Goal: Information Seeking & Learning: Learn about a topic

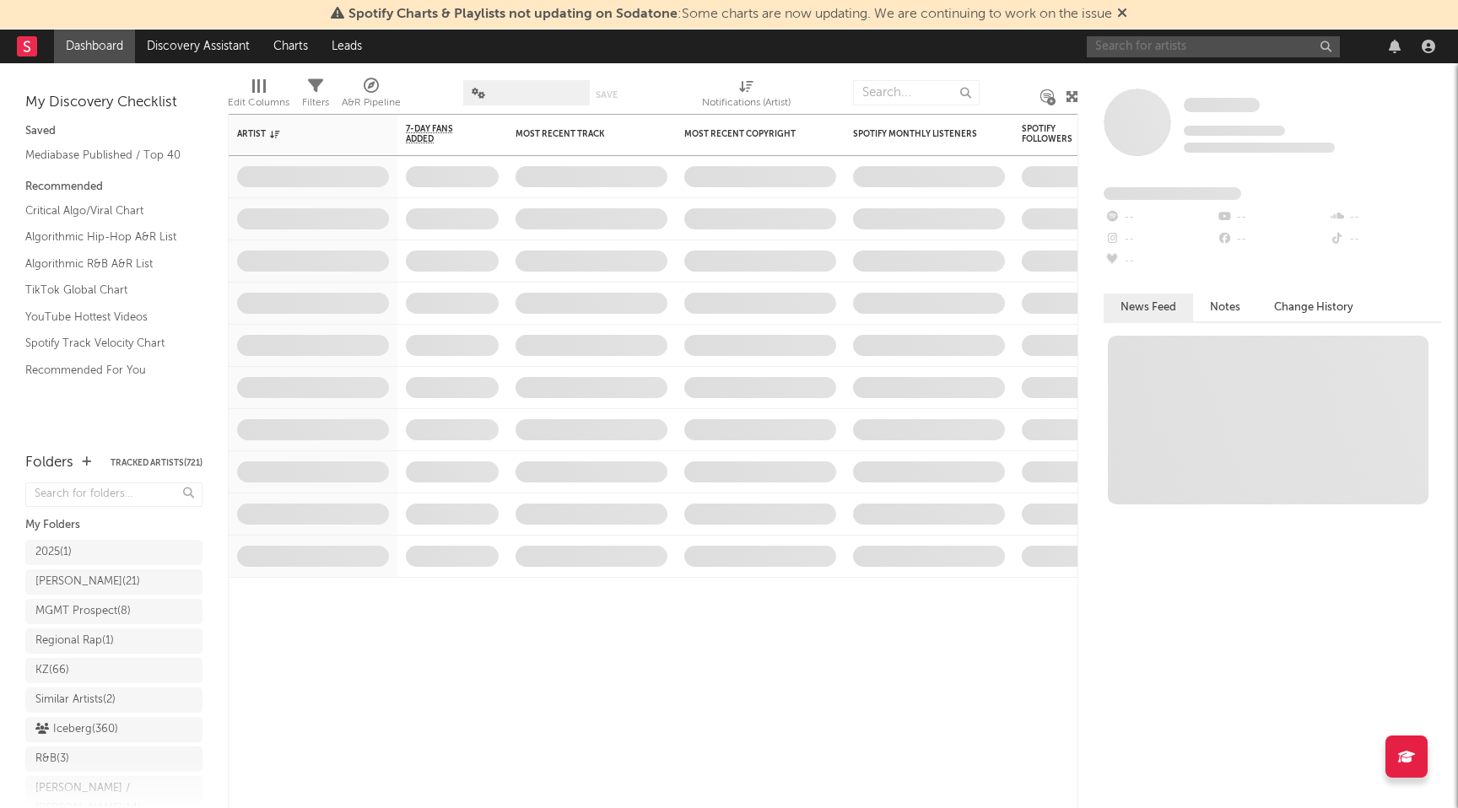
click at [1144, 49] on input "text" at bounding box center [1213, 46] width 253 height 21
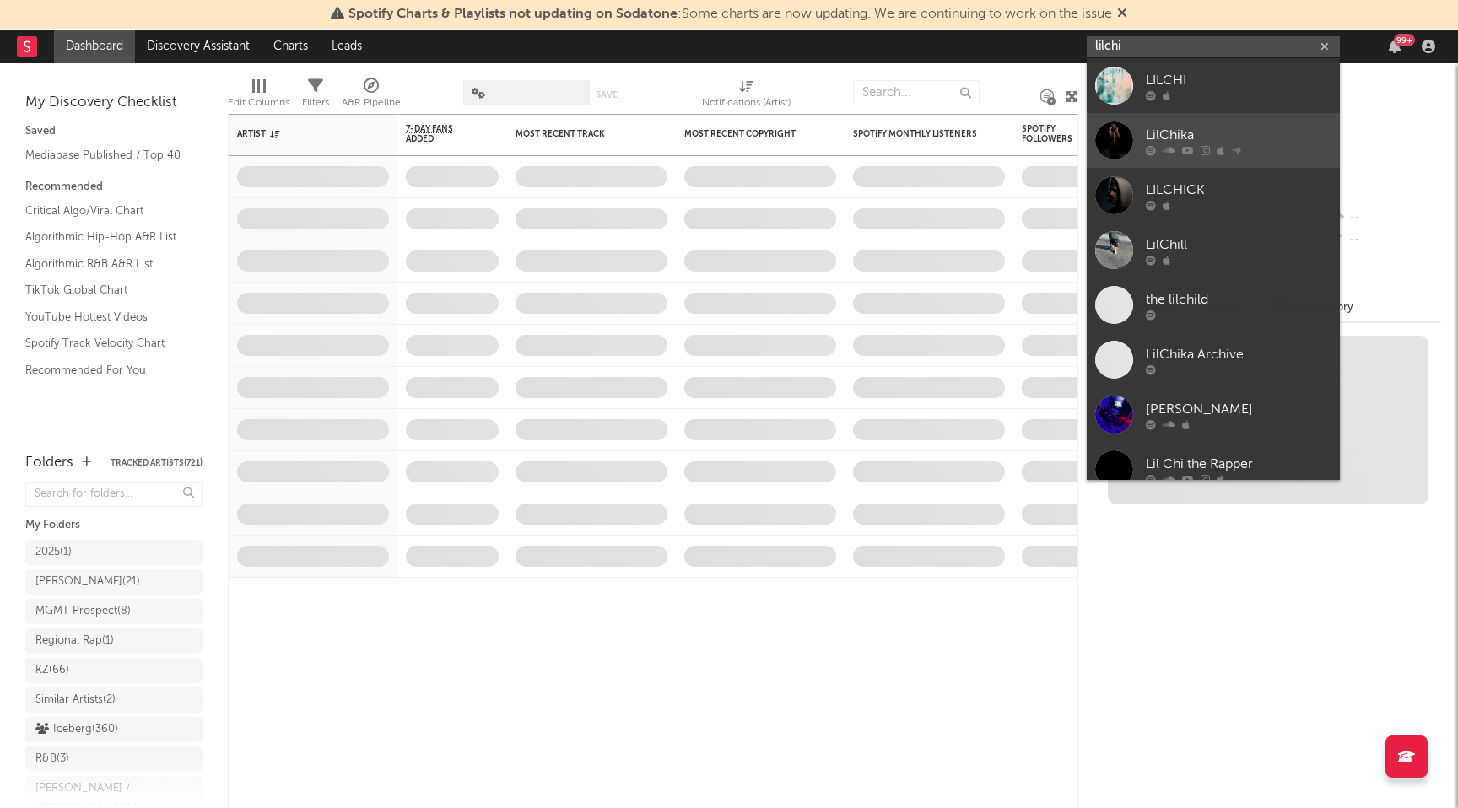
type input "lilchi"
click at [1205, 125] on div "LilChika" at bounding box center [1239, 135] width 186 height 20
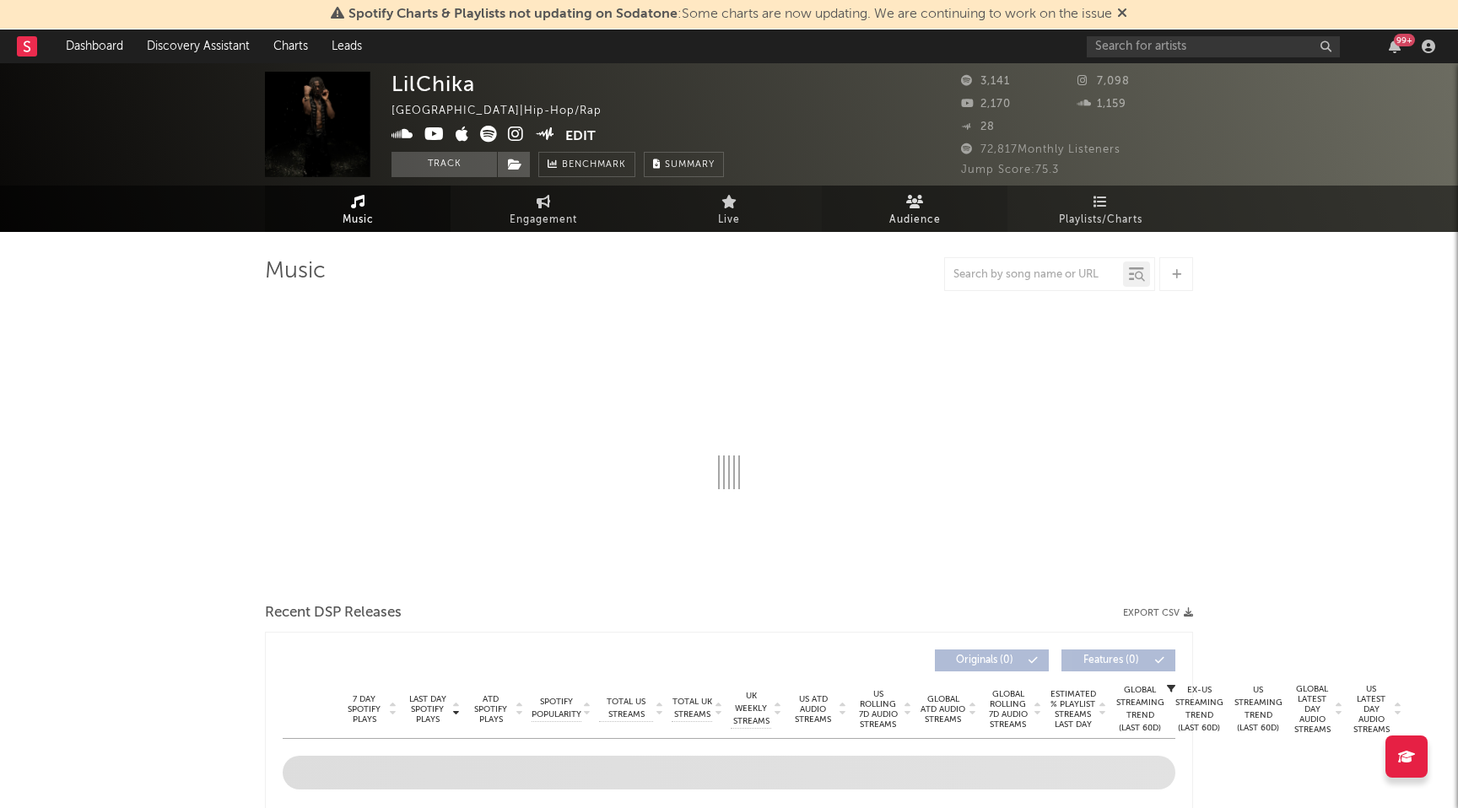
select select "1w"
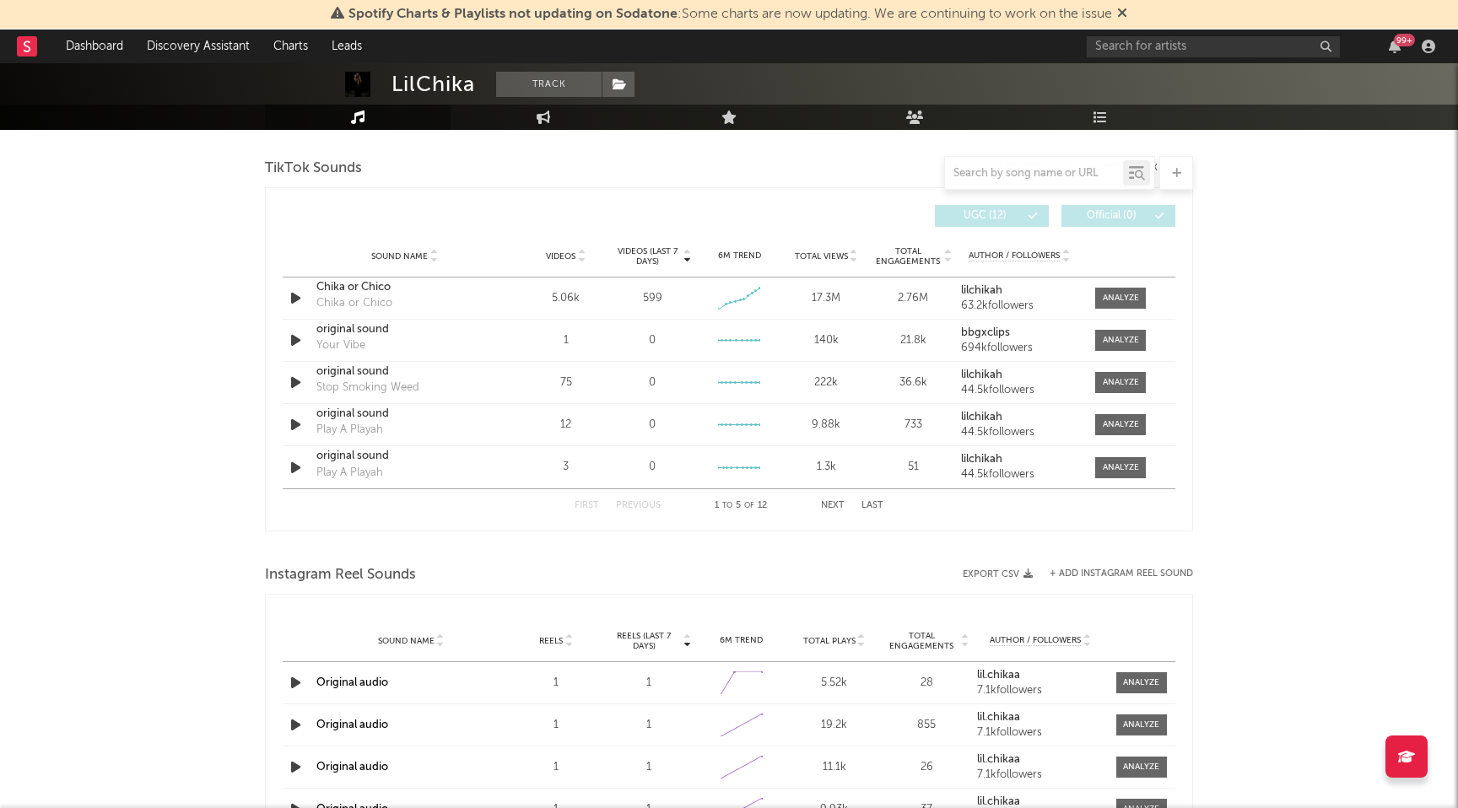
scroll to position [1130, 0]
click at [1133, 300] on div at bounding box center [1121, 296] width 36 height 13
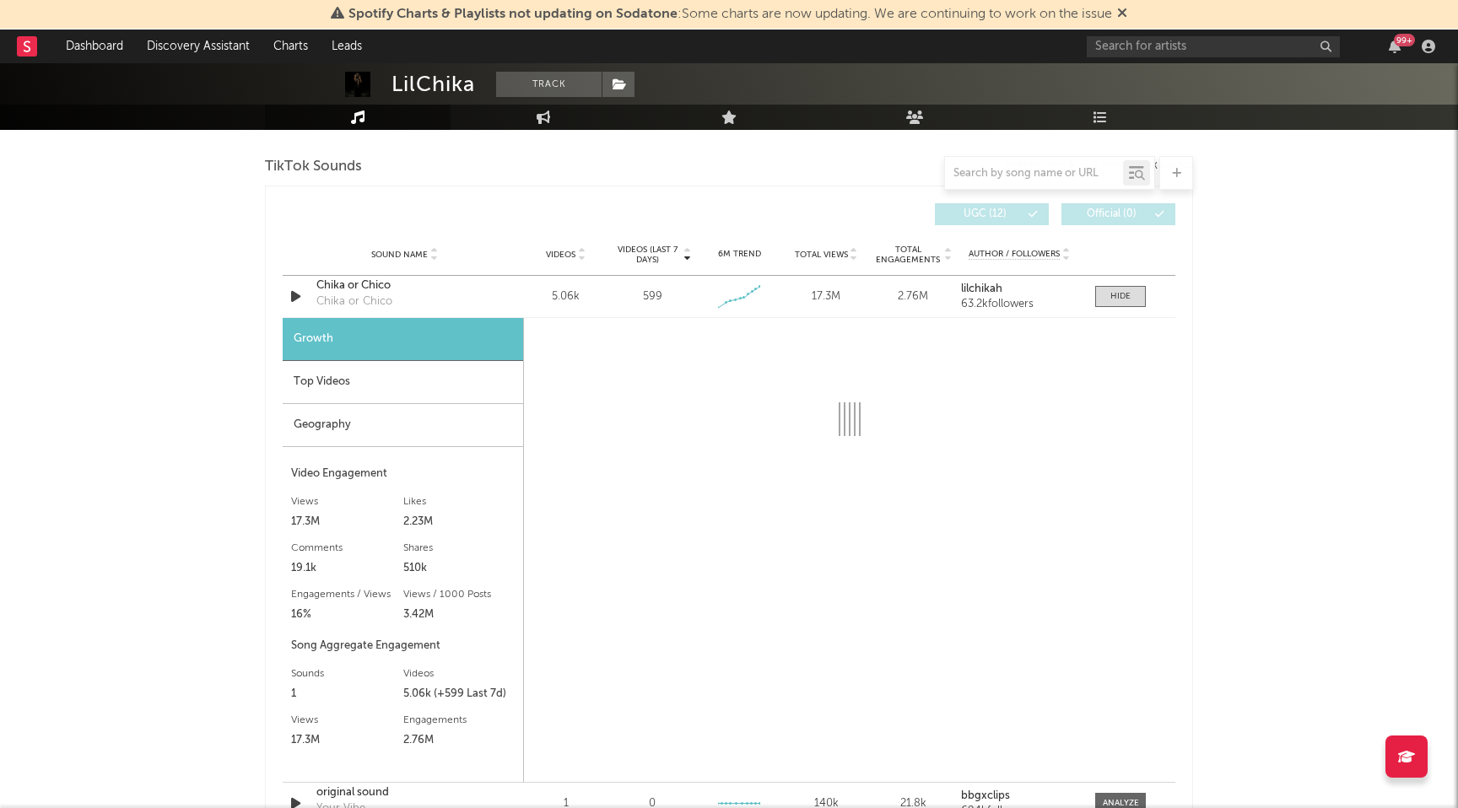
select select "1w"
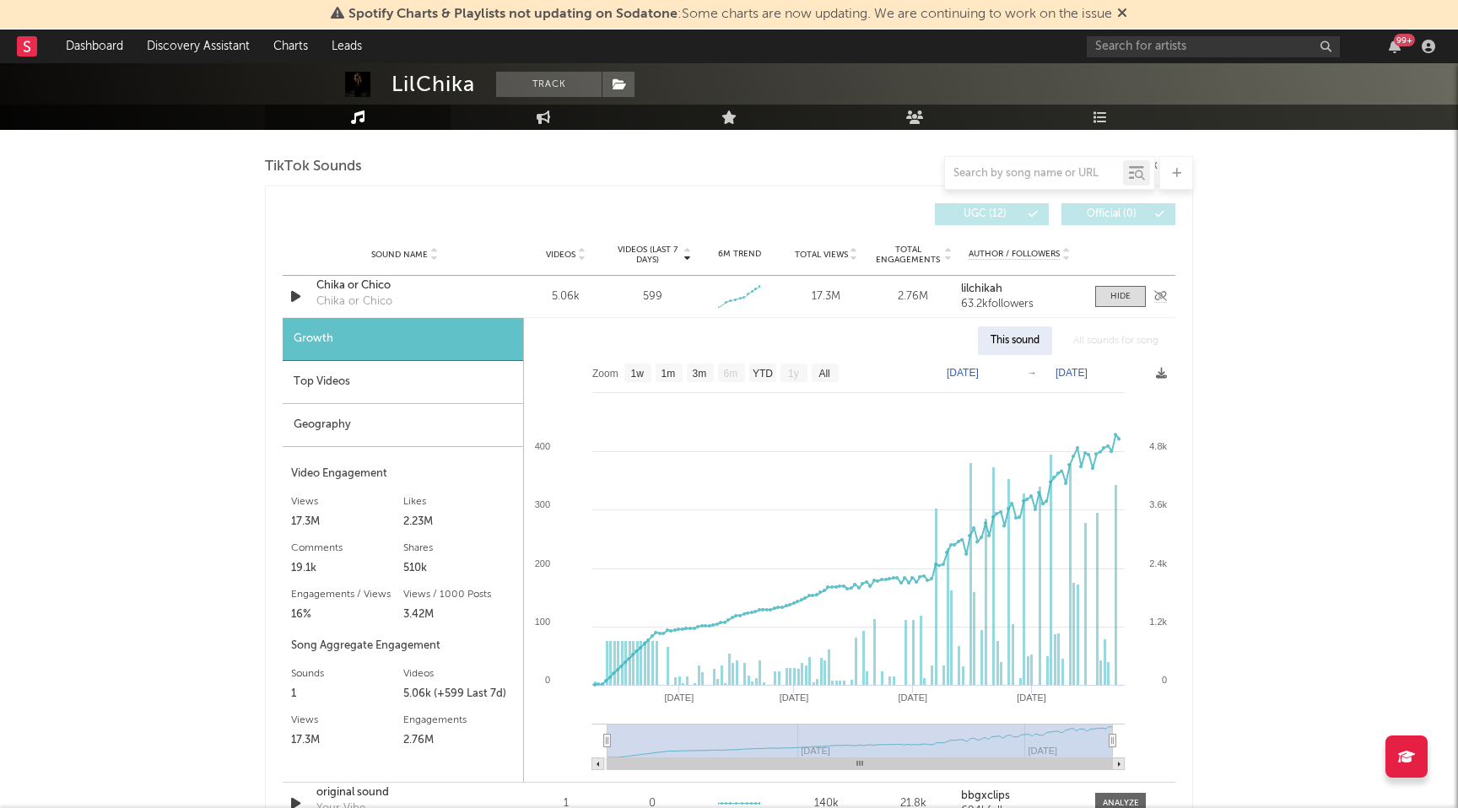
click at [372, 284] on div "Chika or Chico" at bounding box center [404, 286] width 176 height 17
